Goal: Task Accomplishment & Management: Complete application form

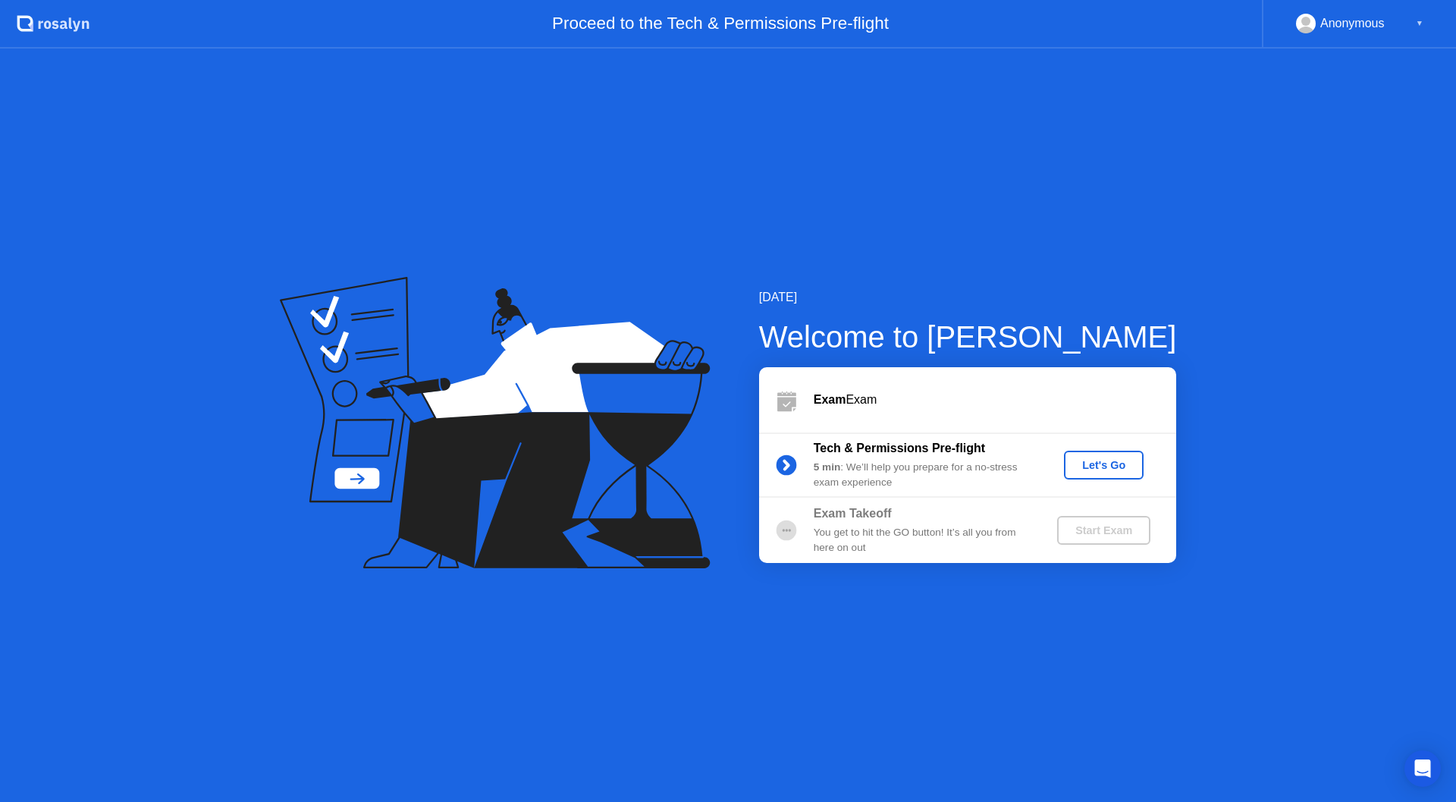
click at [1120, 464] on div "Let's Go" at bounding box center [1104, 465] width 68 height 12
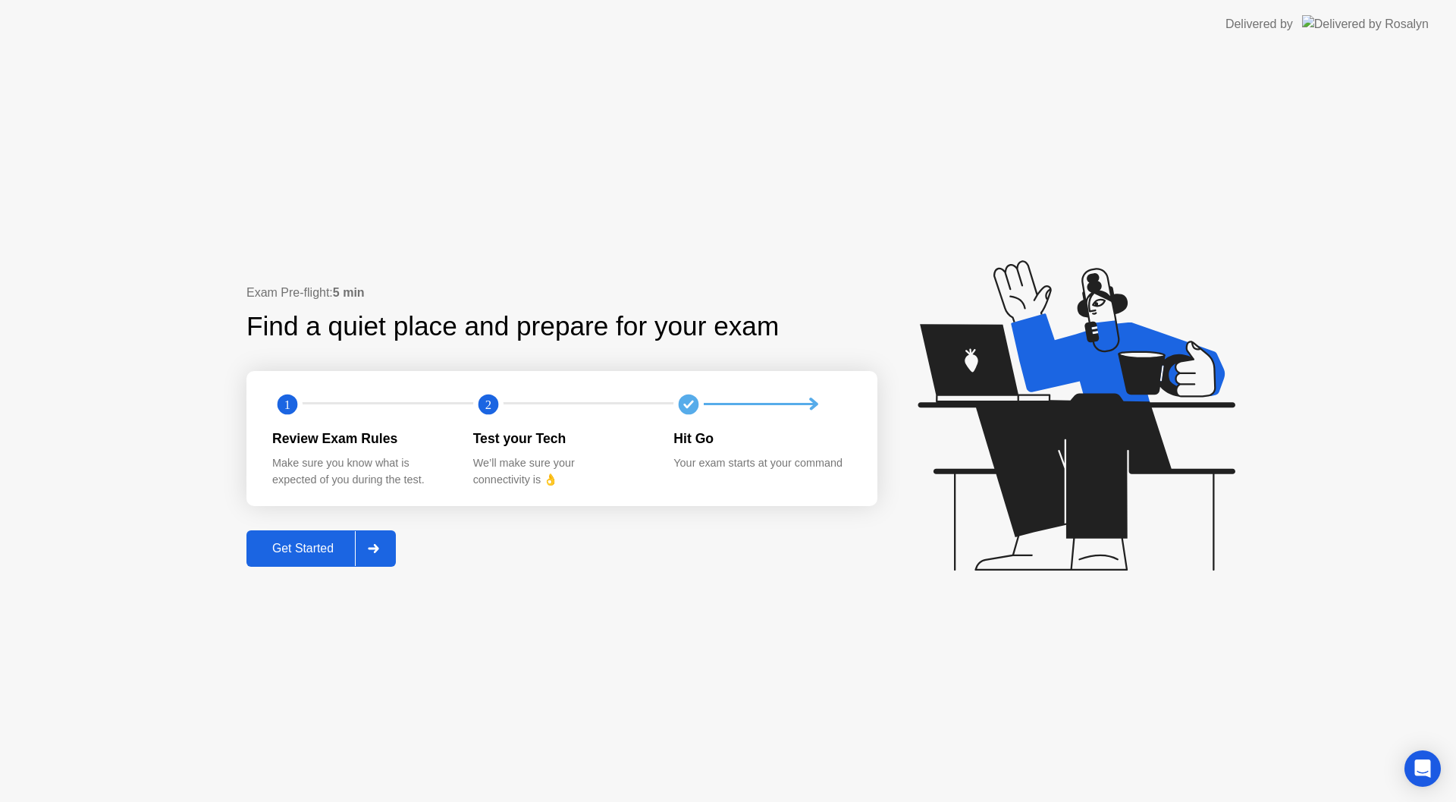
click at [262, 552] on div "Get Started" at bounding box center [303, 549] width 104 height 14
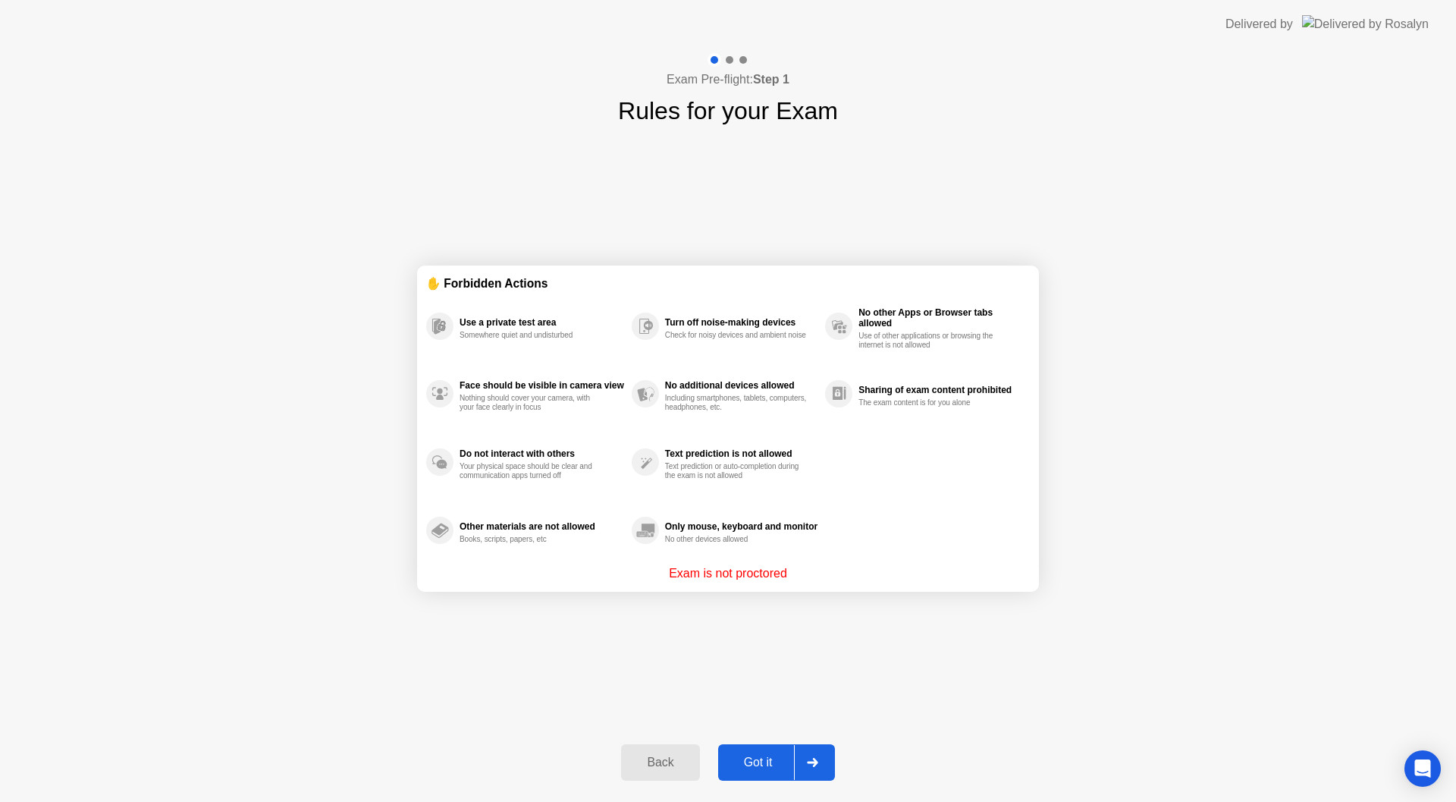
click at [756, 762] on div "Got it" at bounding box center [758, 763] width 71 height 14
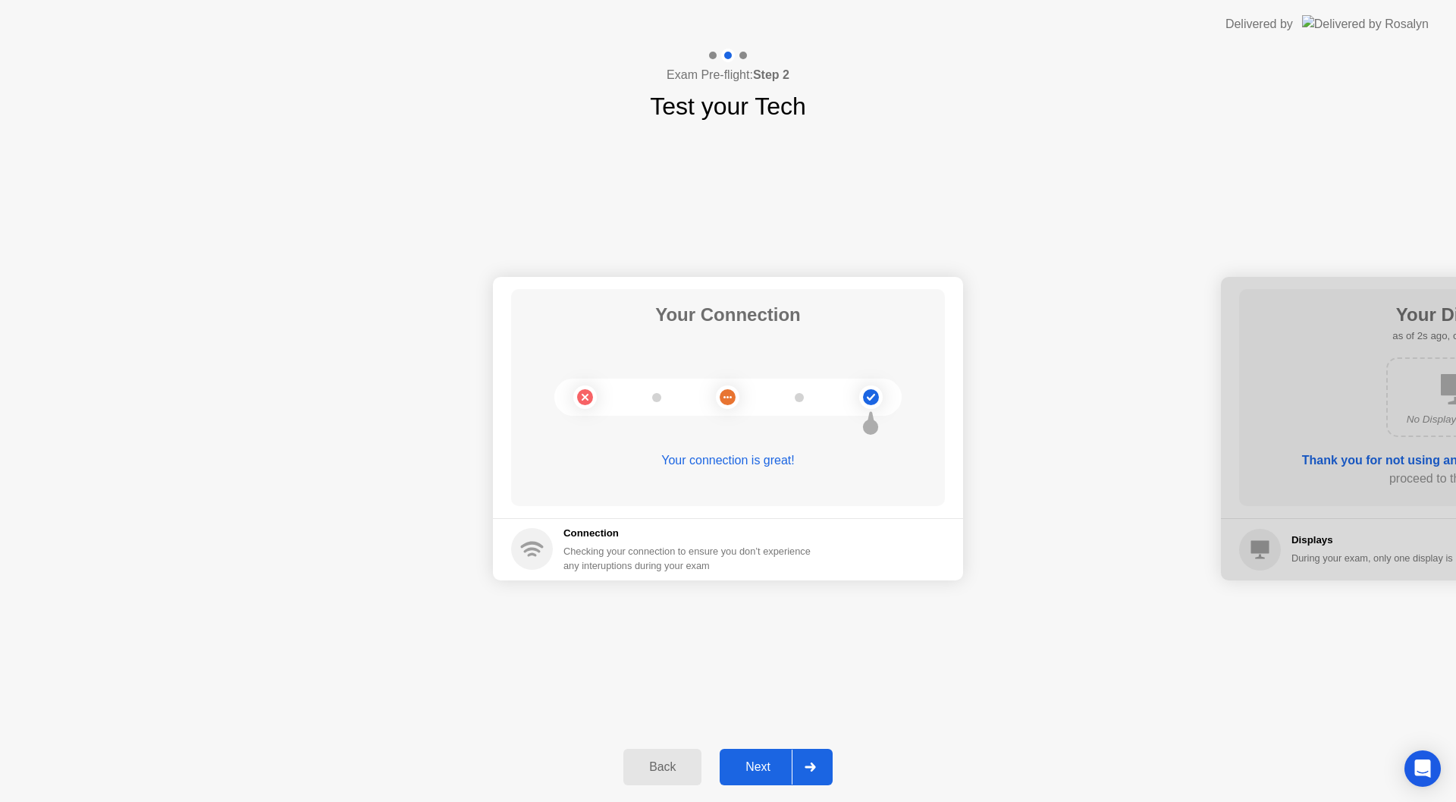
click at [764, 765] on div "Next" at bounding box center [758, 767] width 68 height 14
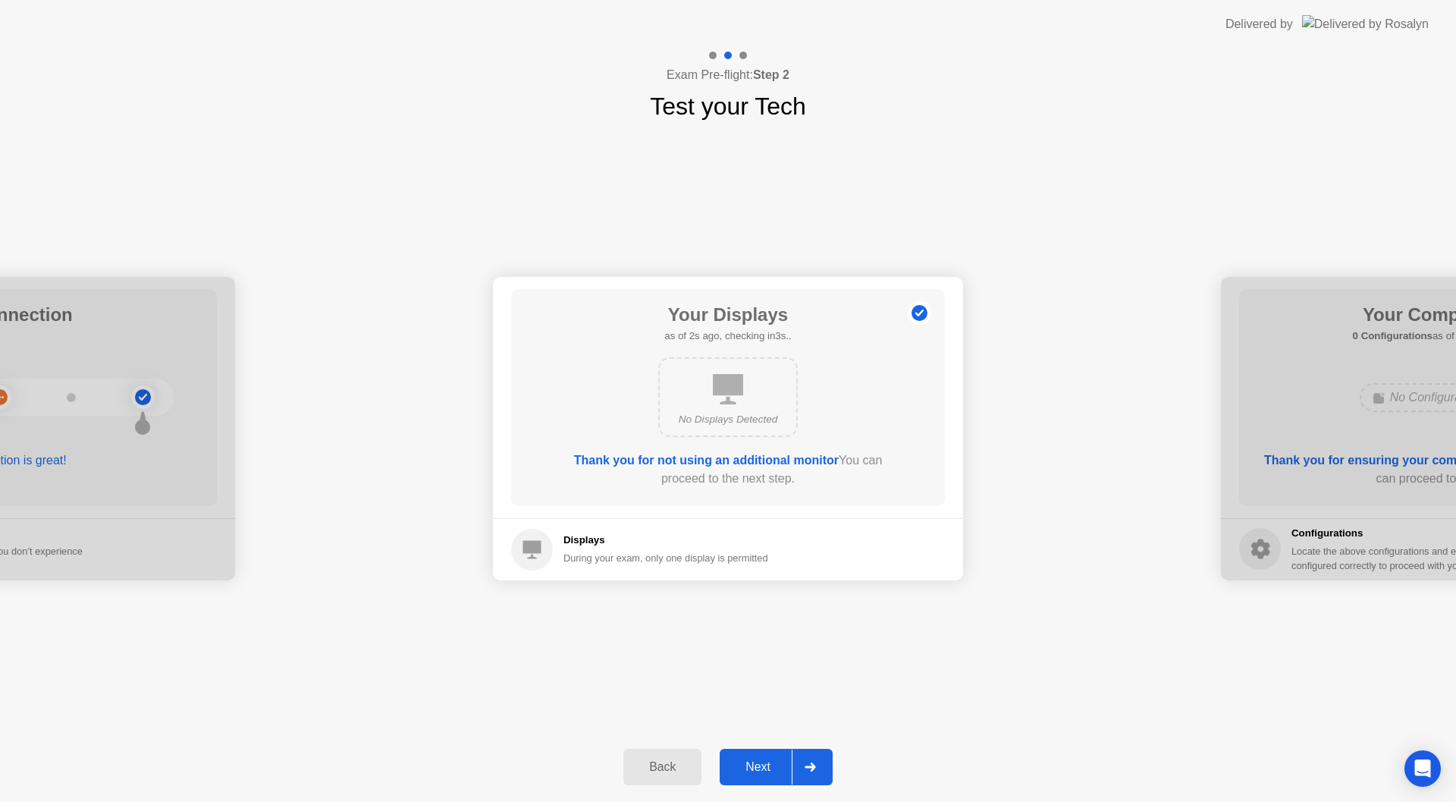
click at [764, 765] on div "Next" at bounding box center [758, 767] width 68 height 14
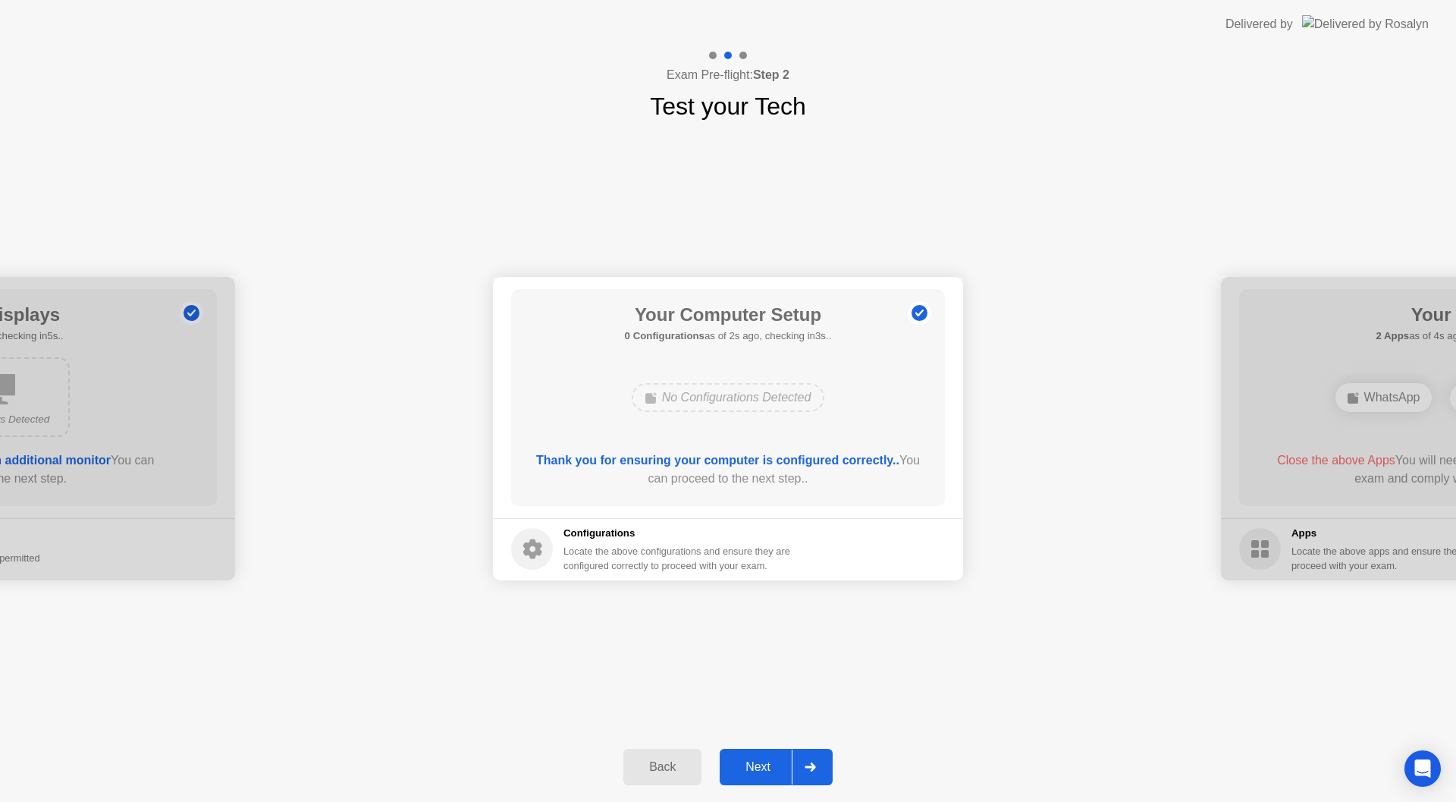
click at [764, 765] on div "Next" at bounding box center [758, 767] width 68 height 14
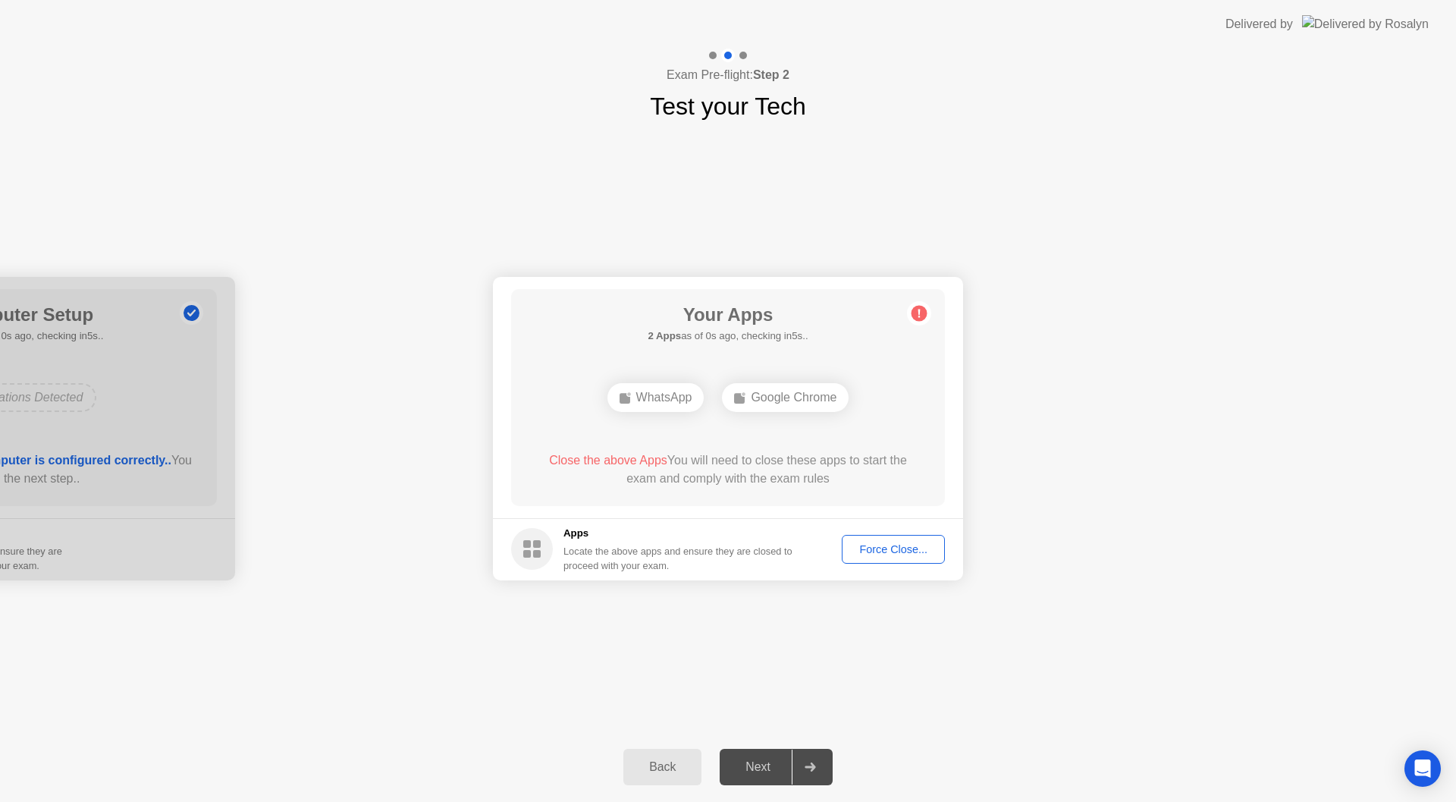
click at [918, 545] on div "Force Close..." at bounding box center [893, 549] width 93 height 12
click at [888, 543] on div "Force Close..." at bounding box center [893, 549] width 93 height 12
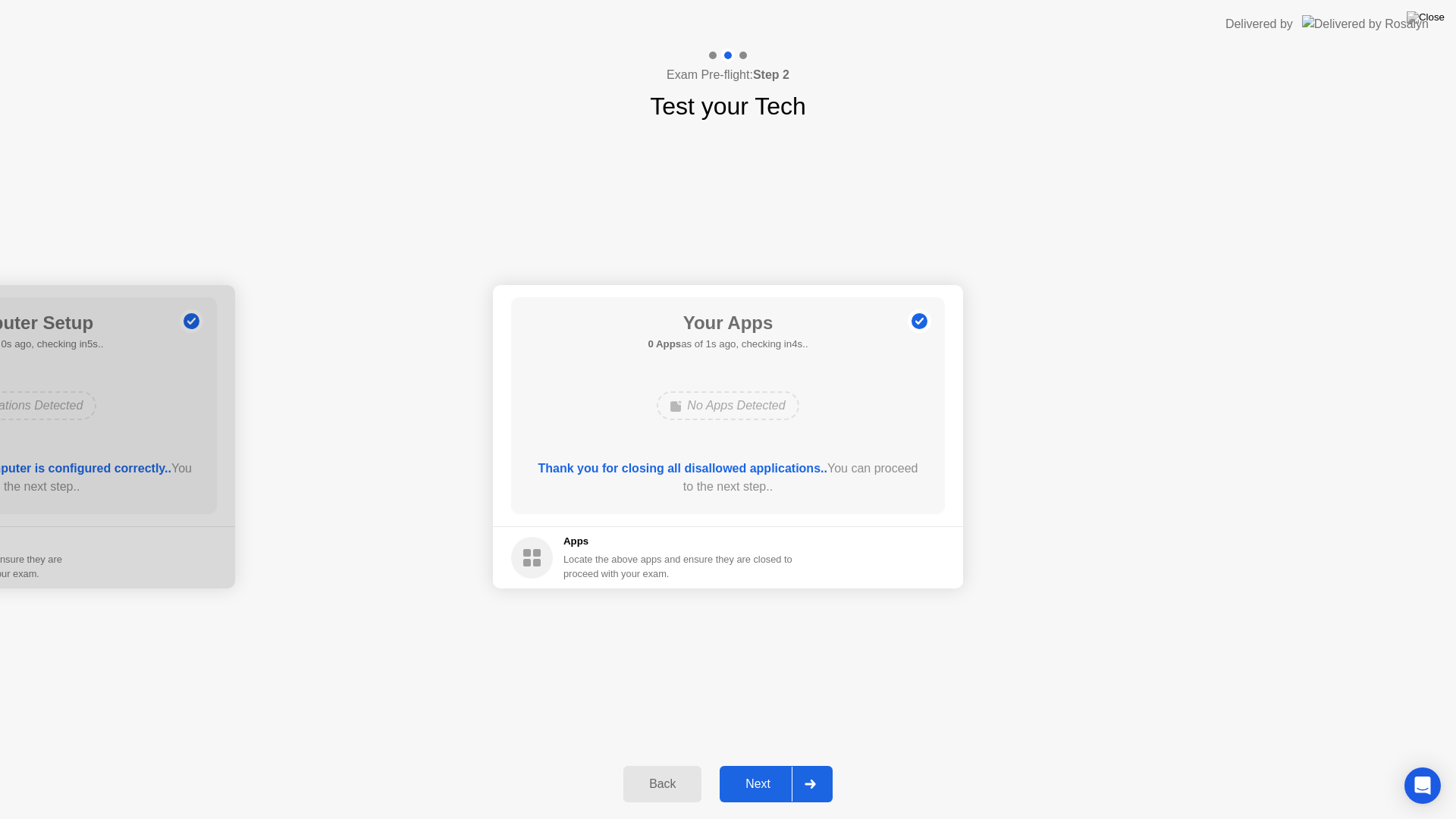
click at [738, 794] on button "Next" at bounding box center [776, 784] width 113 height 36
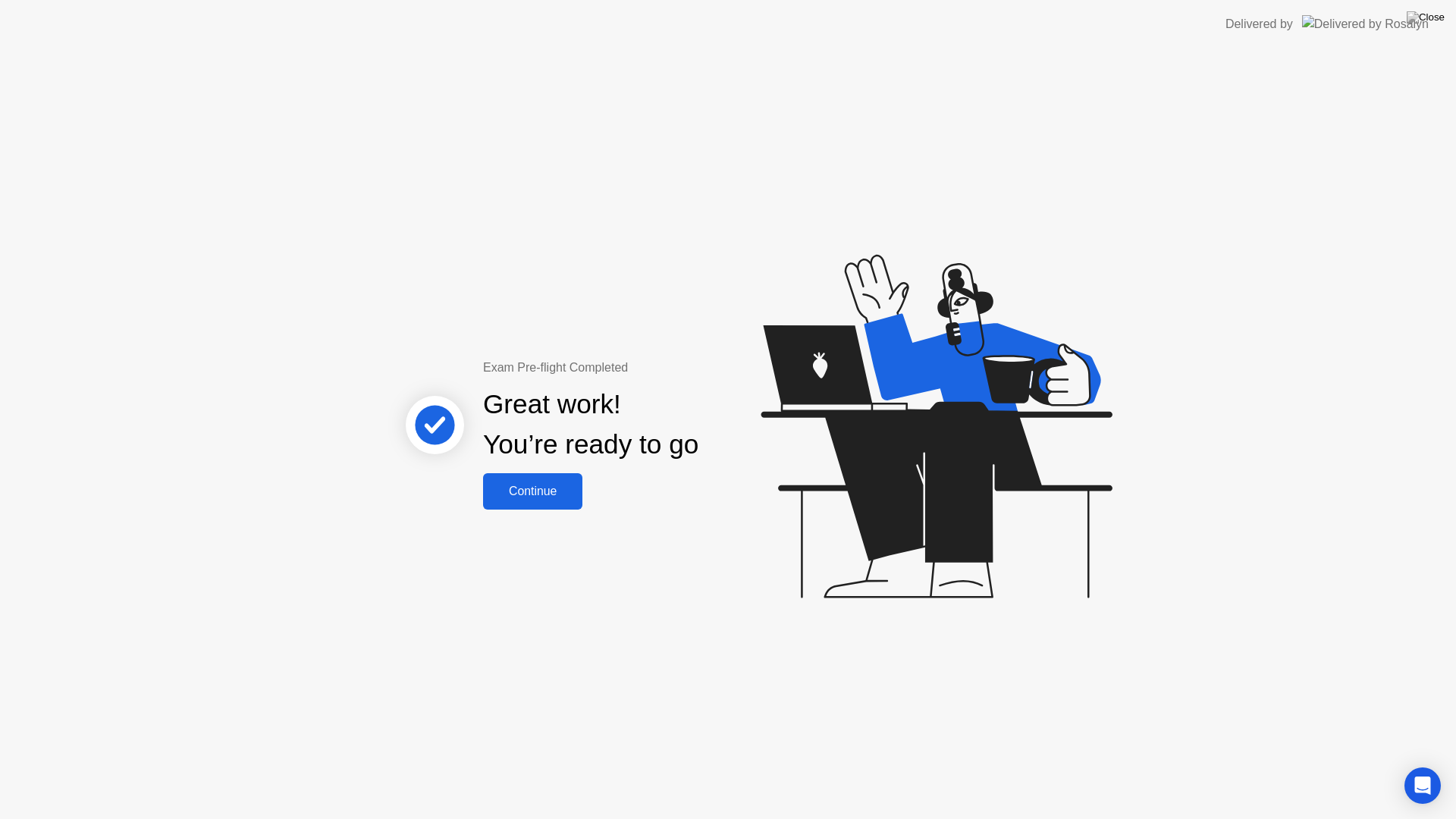
click at [533, 498] on div "Continue" at bounding box center [533, 492] width 90 height 14
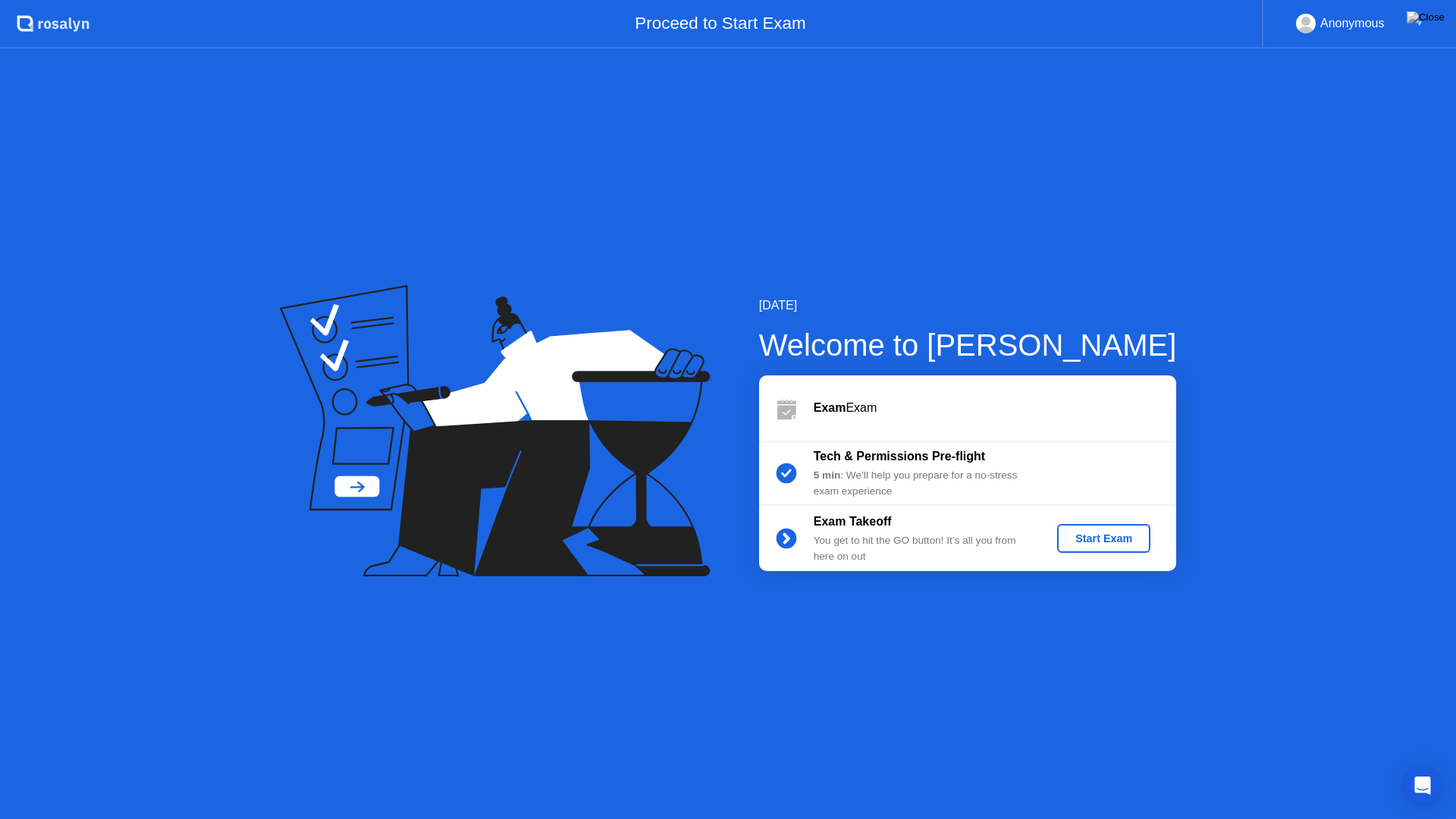
click at [1089, 545] on div "Start Exam" at bounding box center [1103, 539] width 81 height 12
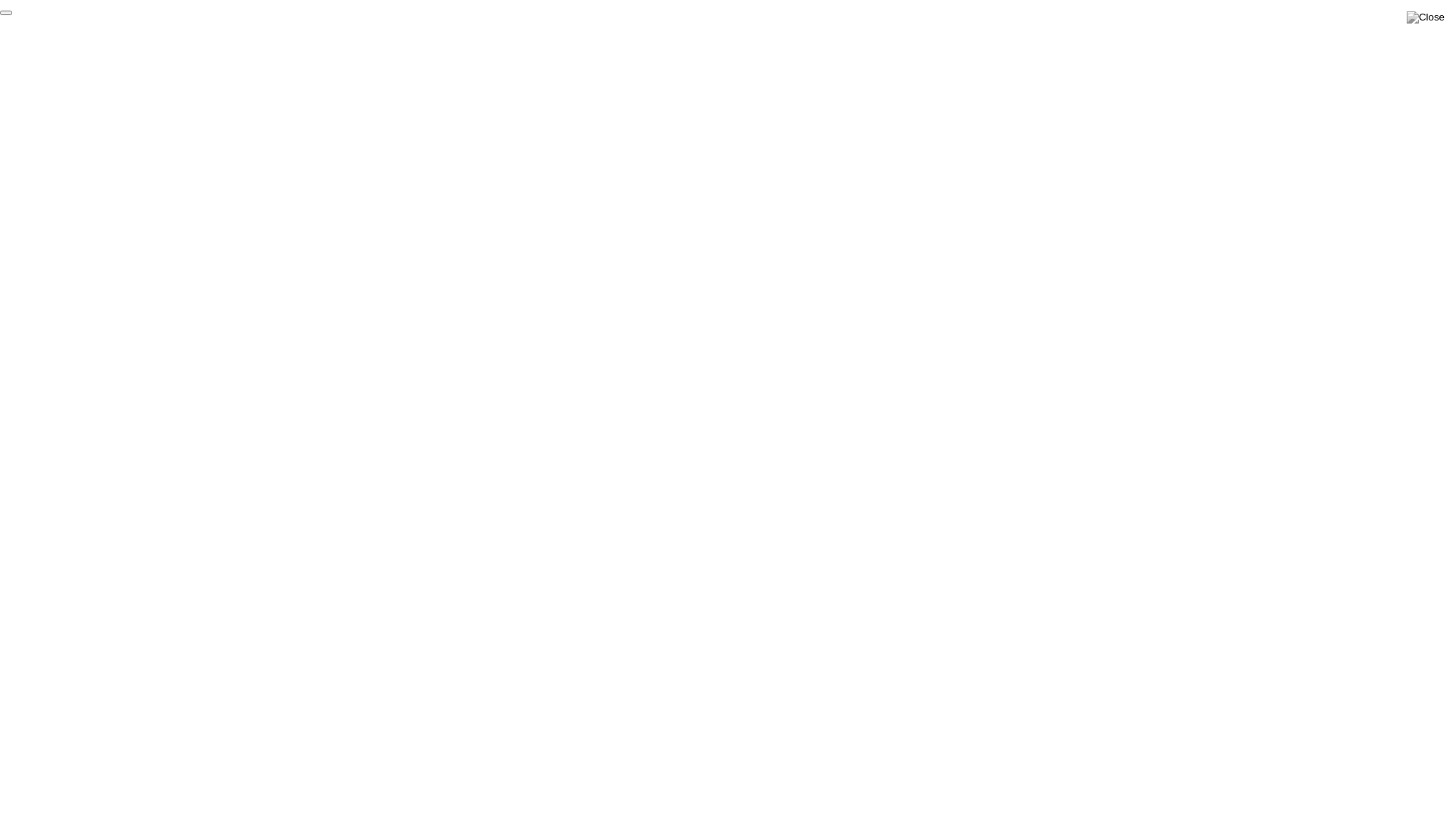
click div "End Proctoring Session"
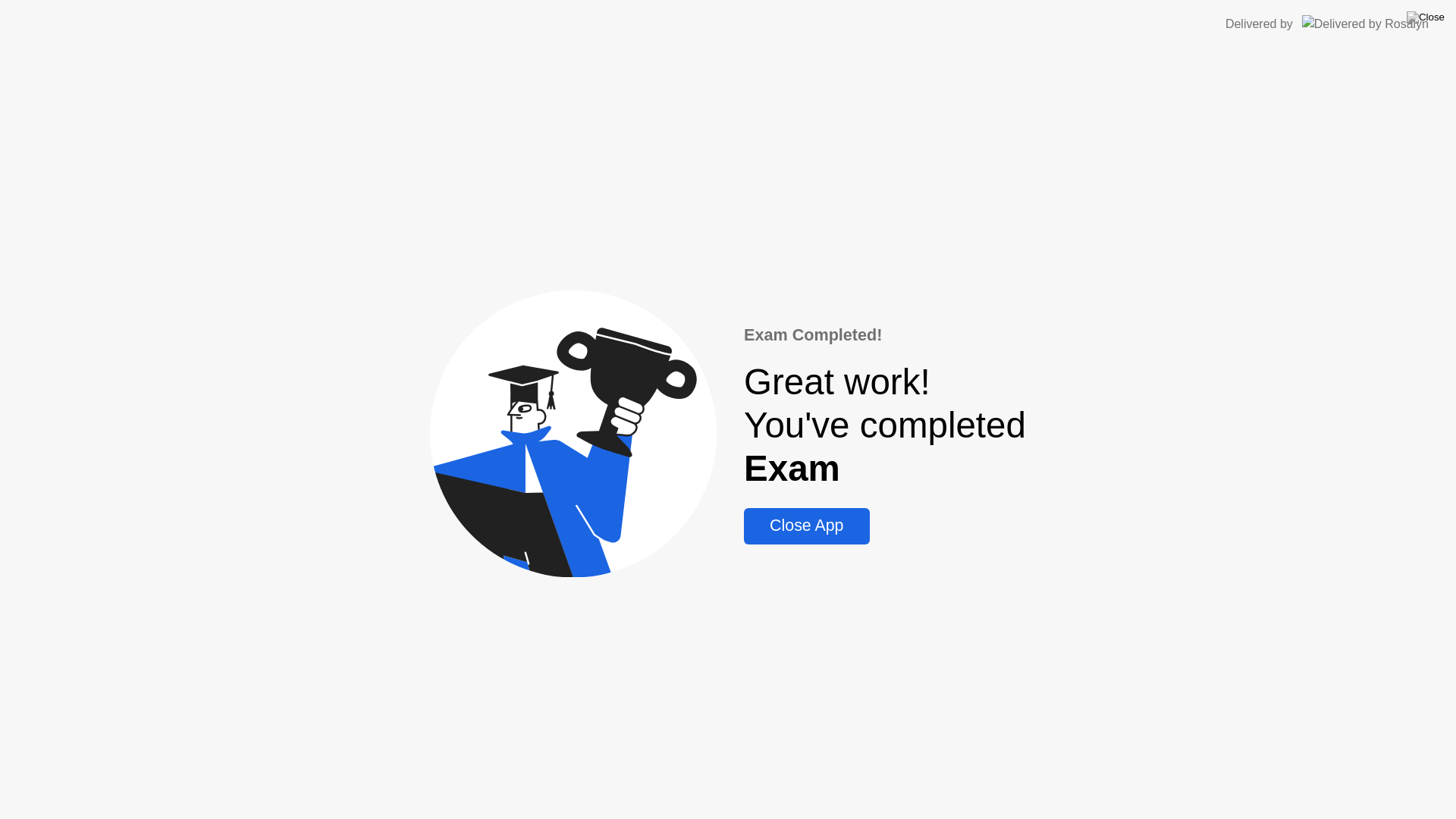
click at [811, 528] on div "Close App" at bounding box center [807, 526] width 116 height 19
